Goal: Task Accomplishment & Management: Use online tool/utility

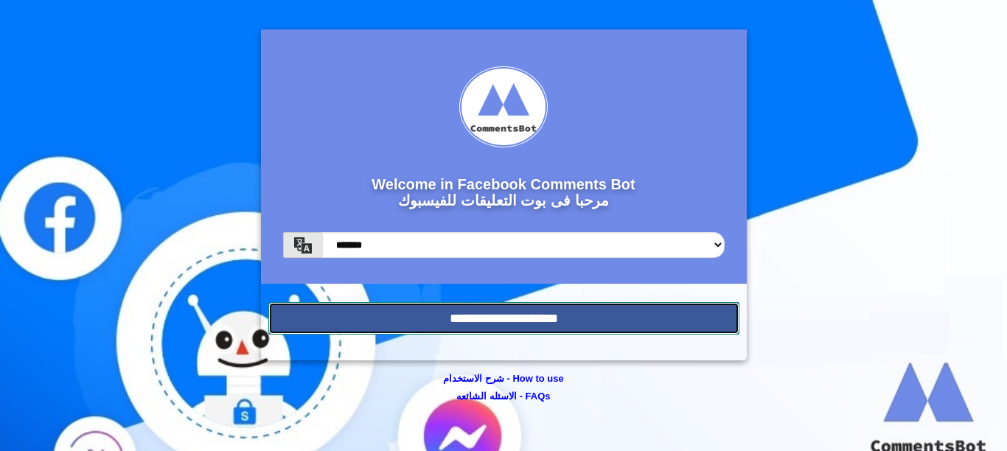
click at [498, 315] on input "**********" at bounding box center [503, 318] width 471 height 32
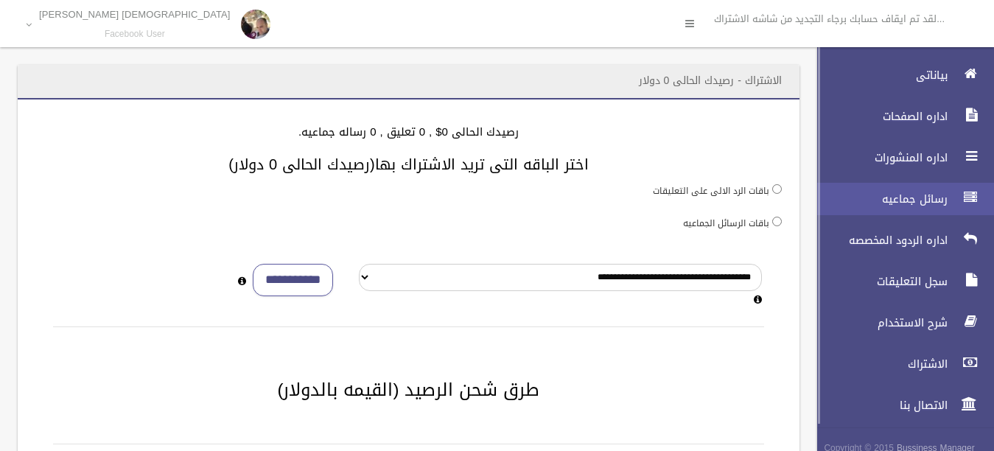
click at [921, 198] on span "رسائل جماعيه" at bounding box center [878, 199] width 147 height 15
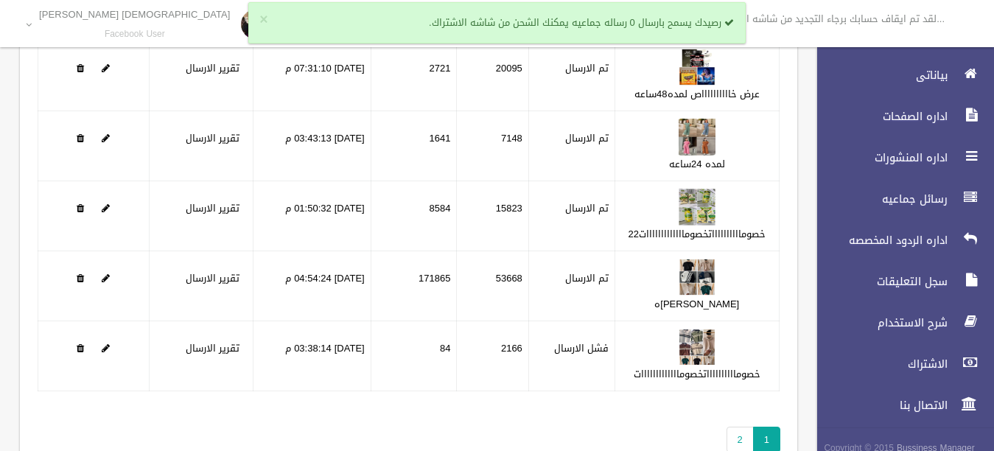
scroll to position [204, 0]
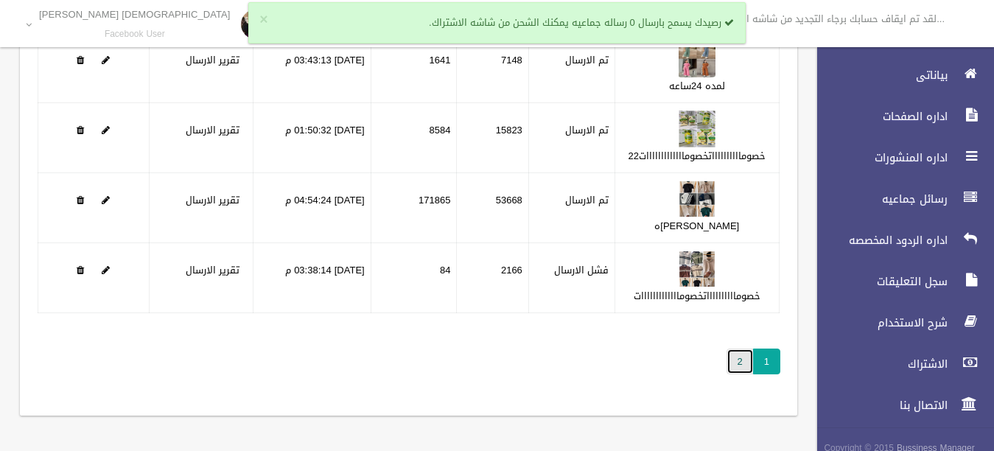
click at [730, 365] on link "2" at bounding box center [740, 362] width 27 height 26
